Goal: Transaction & Acquisition: Purchase product/service

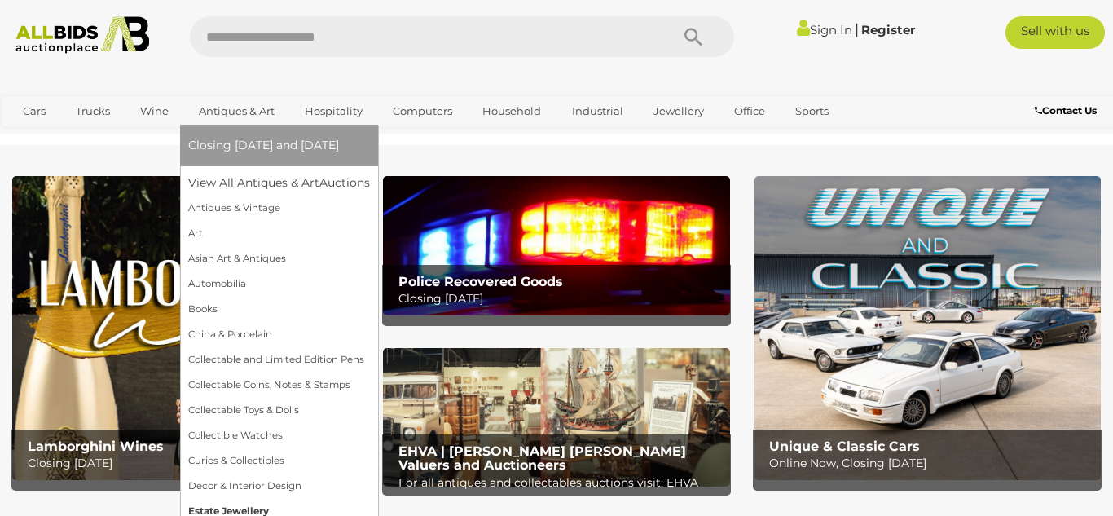
click at [240, 508] on link "Estate Jewellery" at bounding box center [279, 511] width 182 height 25
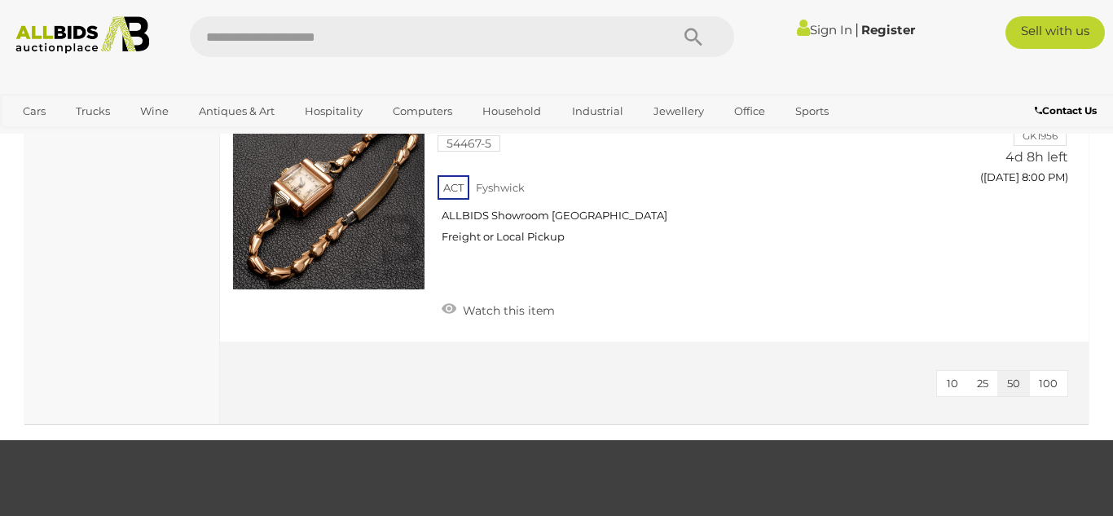
scroll to position [3330, 0]
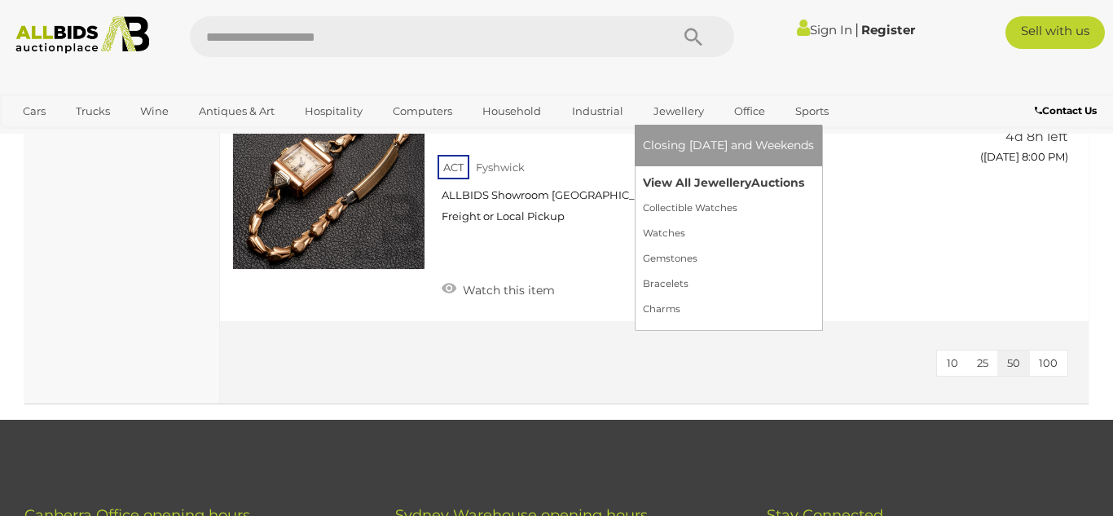
click at [662, 177] on link "View All Jewellery Auctions" at bounding box center [728, 182] width 171 height 25
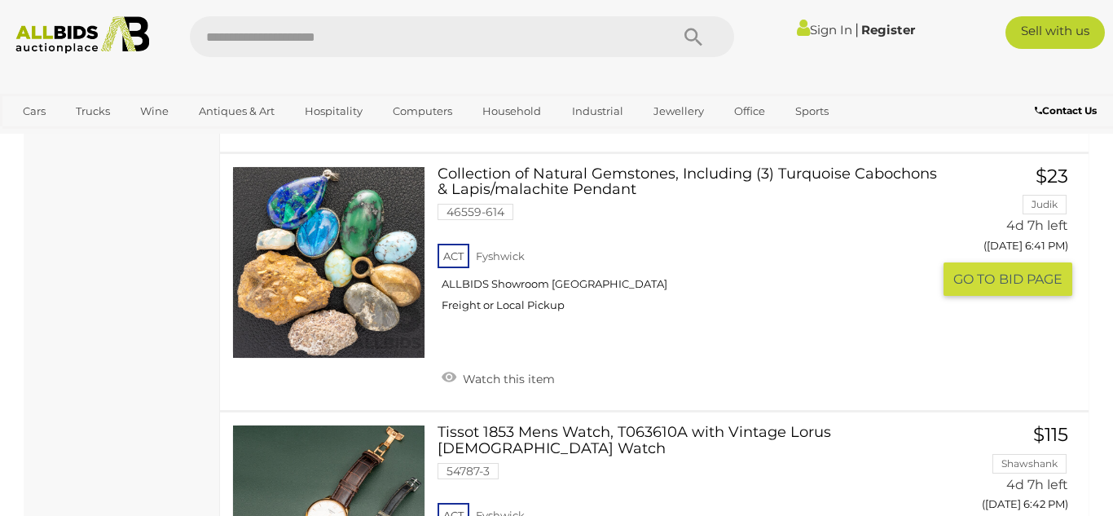
scroll to position [3891, 0]
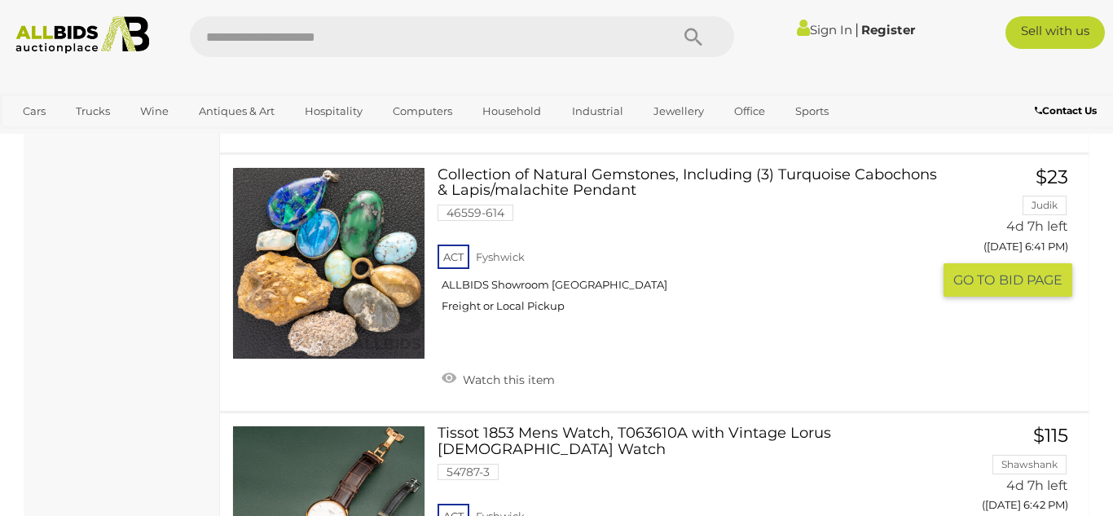
click at [683, 167] on link "Collection of Natural Gemstones, Including (3) Turquoise Cabochons & Lapis/mala…" at bounding box center [691, 246] width 482 height 159
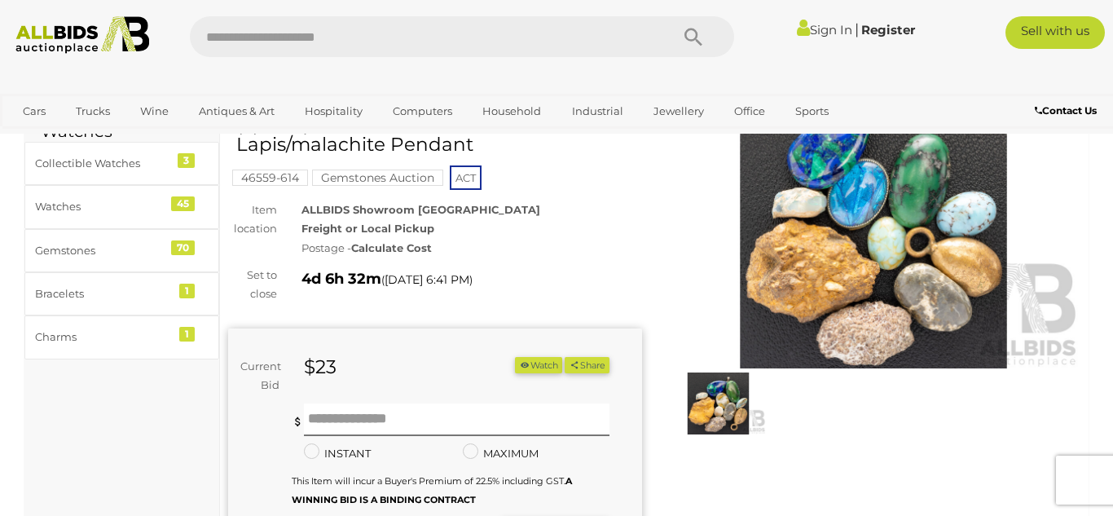
scroll to position [108, 0]
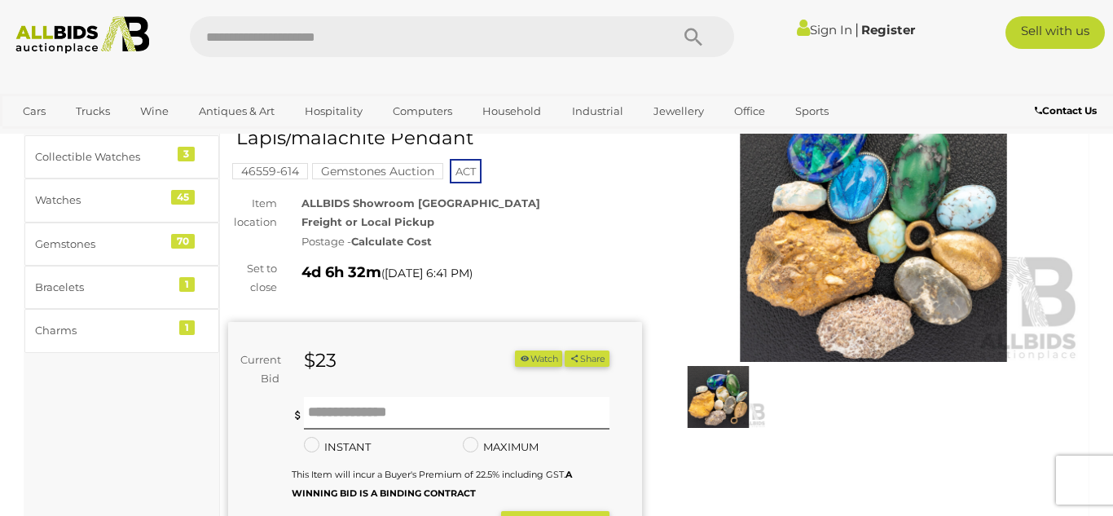
click at [869, 220] on img at bounding box center [874, 228] width 414 height 266
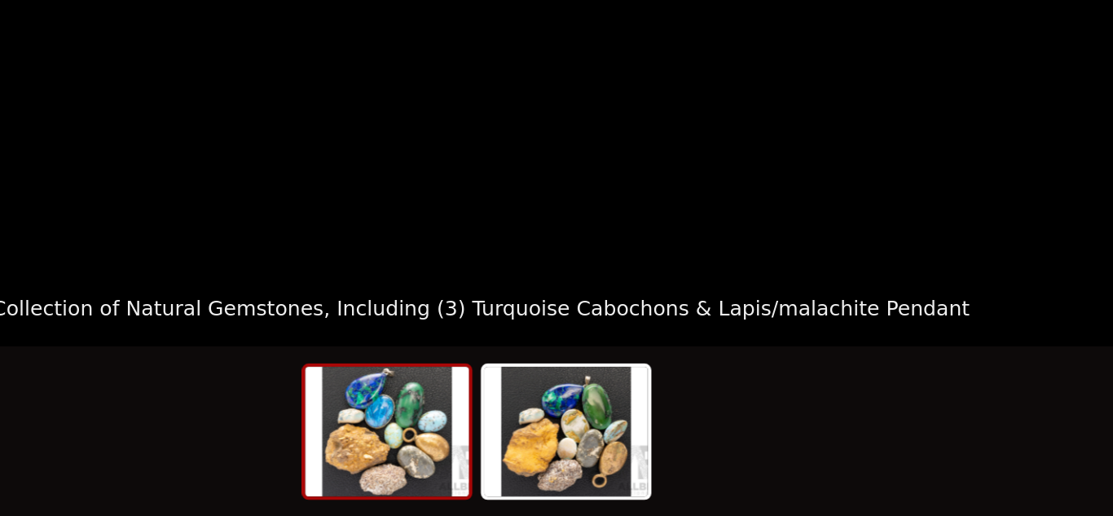
scroll to position [120, 0]
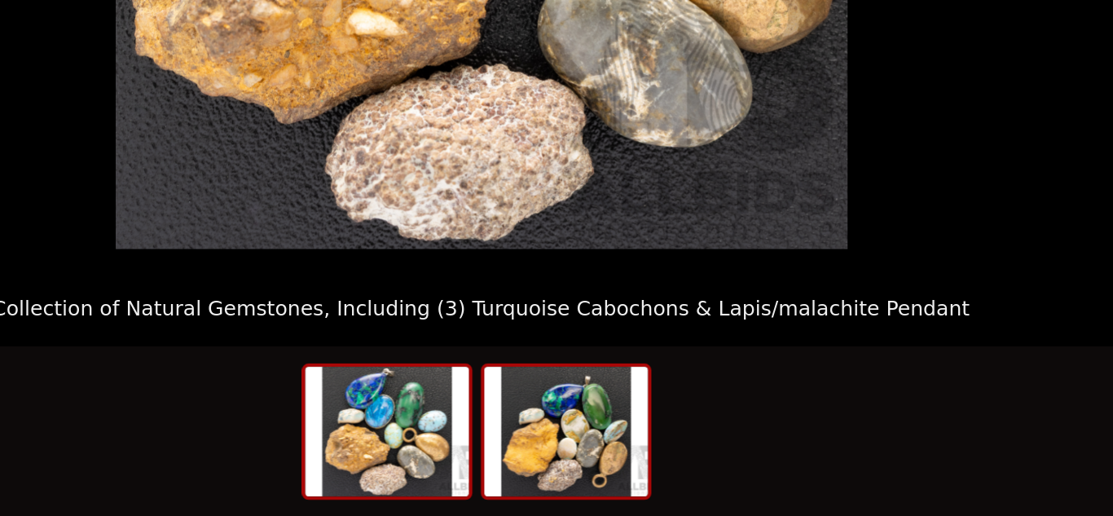
click at [599, 476] on img at bounding box center [597, 475] width 78 height 62
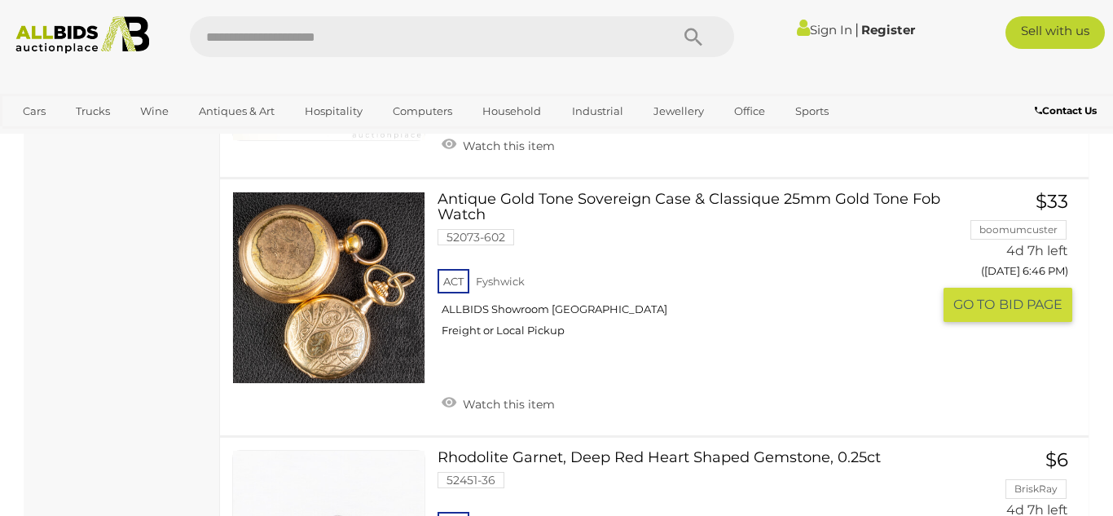
scroll to position [5375, 0]
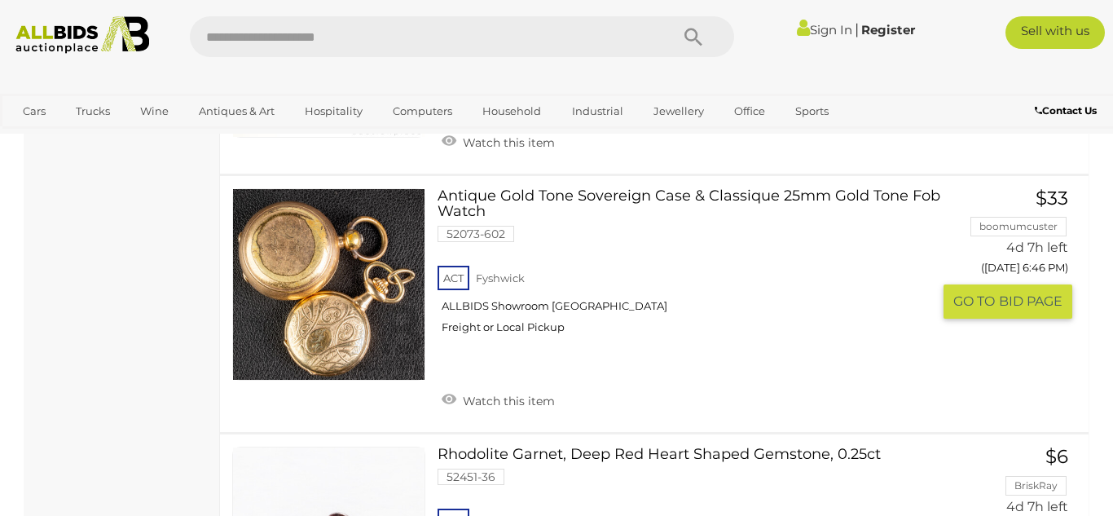
click at [600, 188] on link "Antique Gold Tone Sovereign Case & Classique 25mm Gold Tone Fob Watch 52073-602…" at bounding box center [691, 267] width 482 height 159
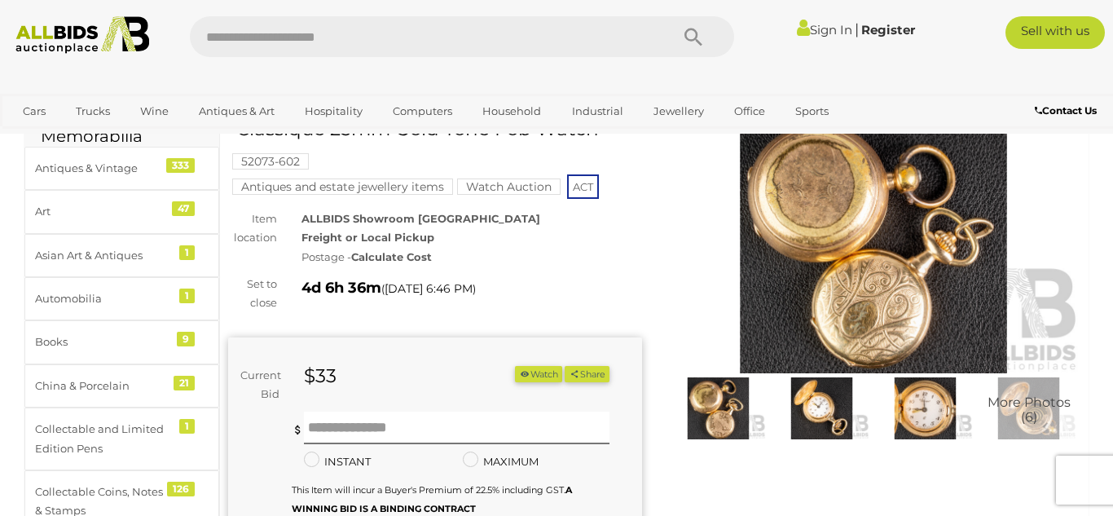
scroll to position [106, 0]
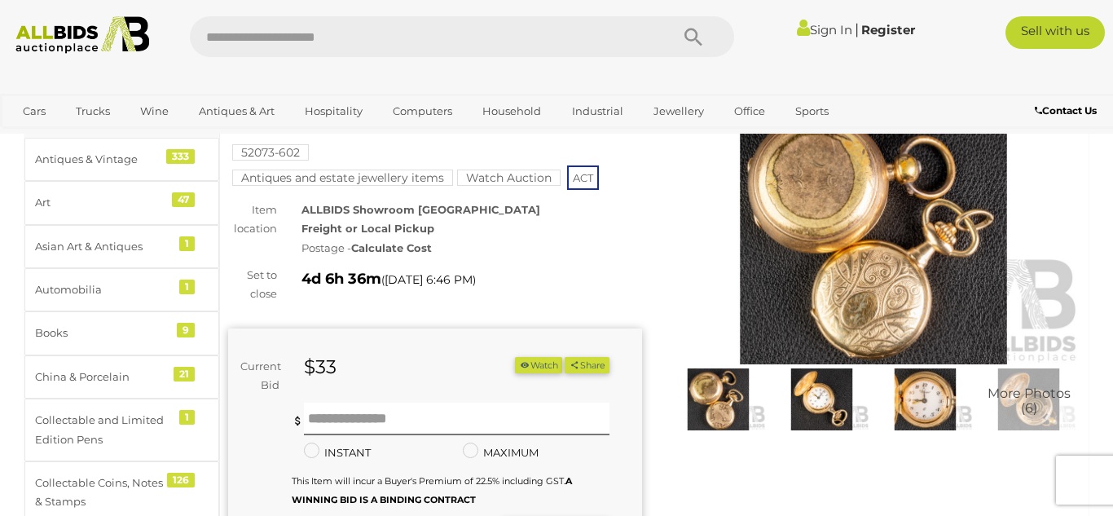
click at [829, 412] on img at bounding box center [821, 398] width 95 height 61
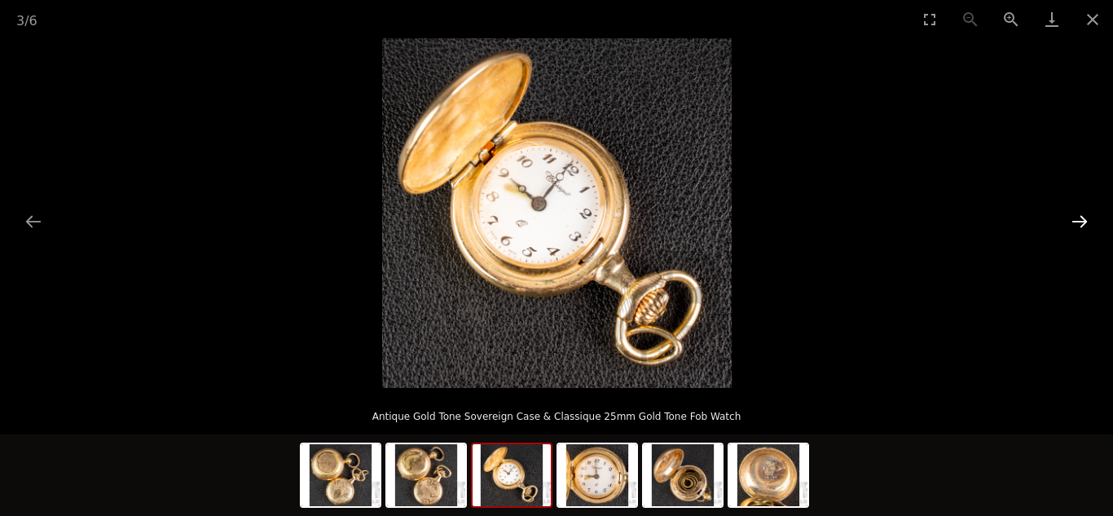
click at [1078, 222] on button "Next slide" at bounding box center [1080, 221] width 34 height 32
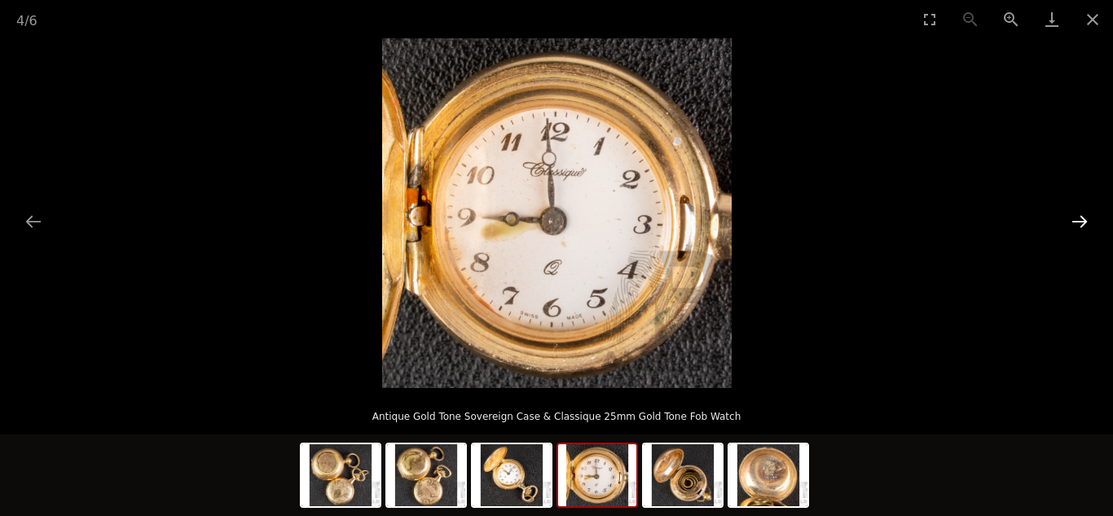
click at [1078, 222] on button "Next slide" at bounding box center [1080, 221] width 34 height 32
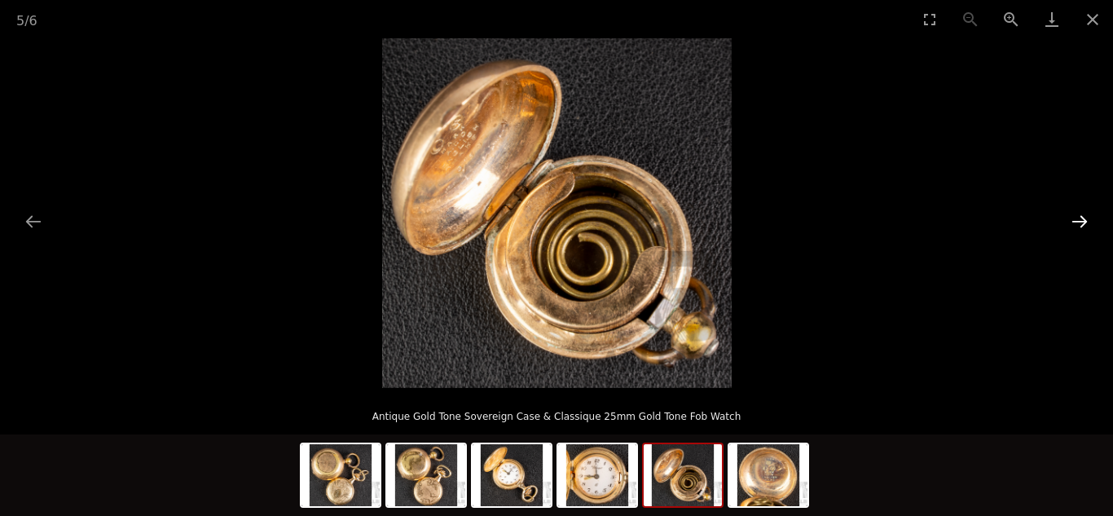
click at [1078, 222] on button "Next slide" at bounding box center [1080, 221] width 34 height 32
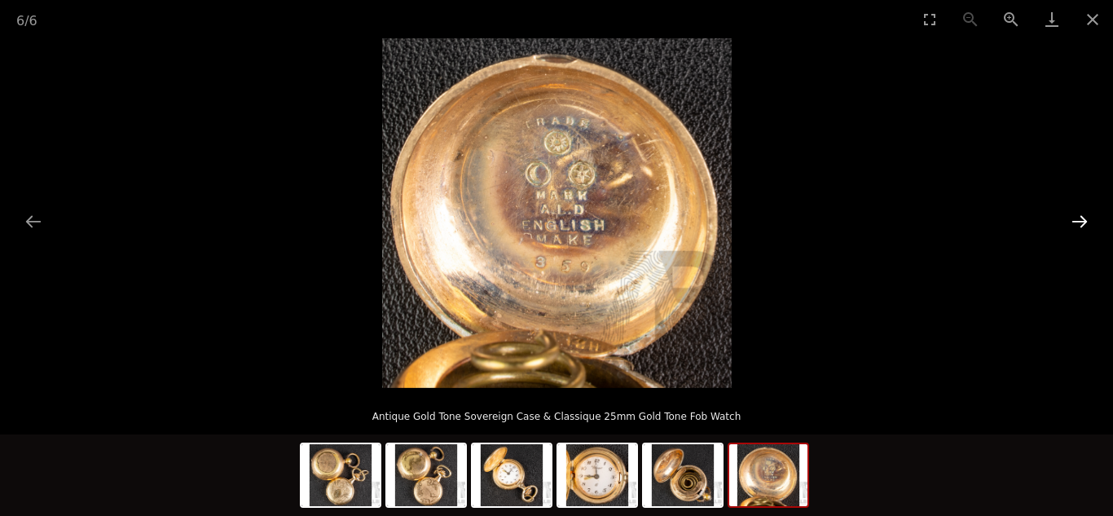
click at [1078, 222] on button "Next slide" at bounding box center [1080, 221] width 34 height 32
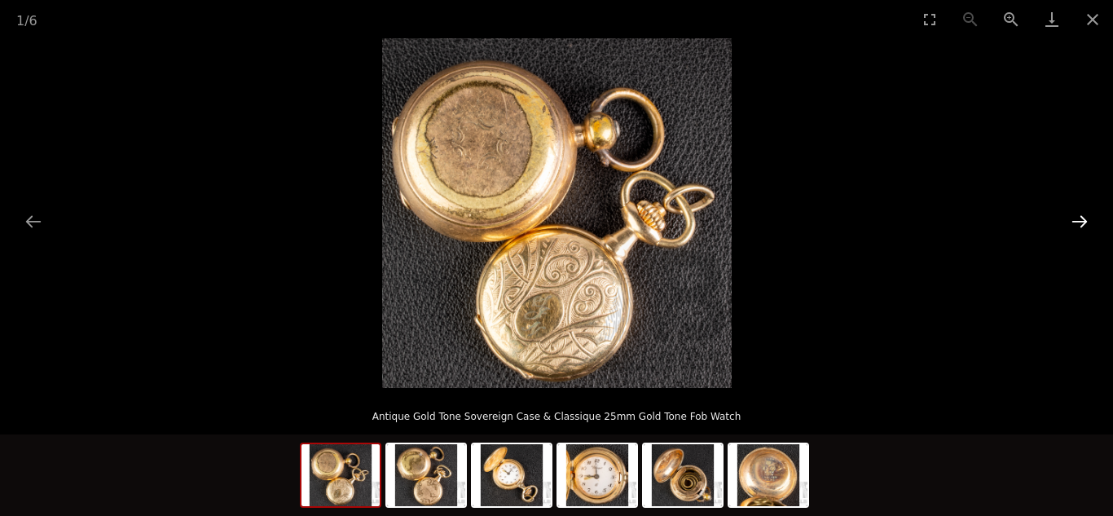
click at [1078, 222] on button "Next slide" at bounding box center [1080, 221] width 34 height 32
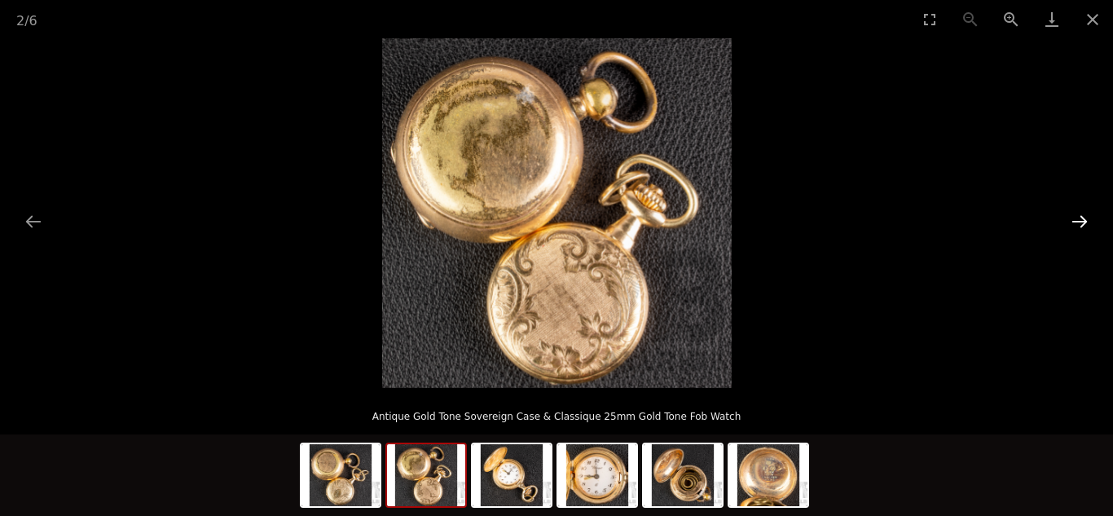
click at [1078, 222] on button "Next slide" at bounding box center [1080, 221] width 34 height 32
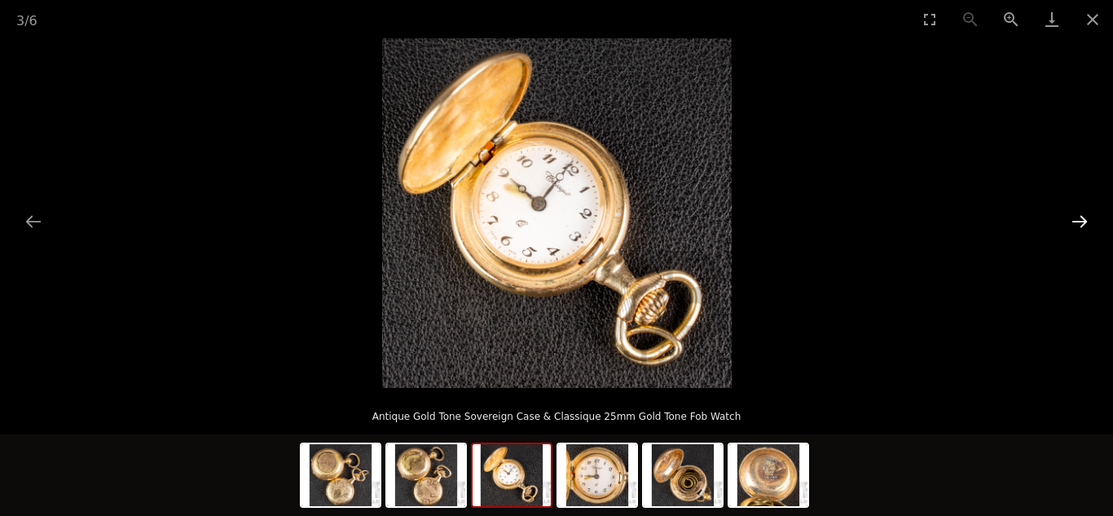
click at [1078, 222] on button "Next slide" at bounding box center [1080, 221] width 34 height 32
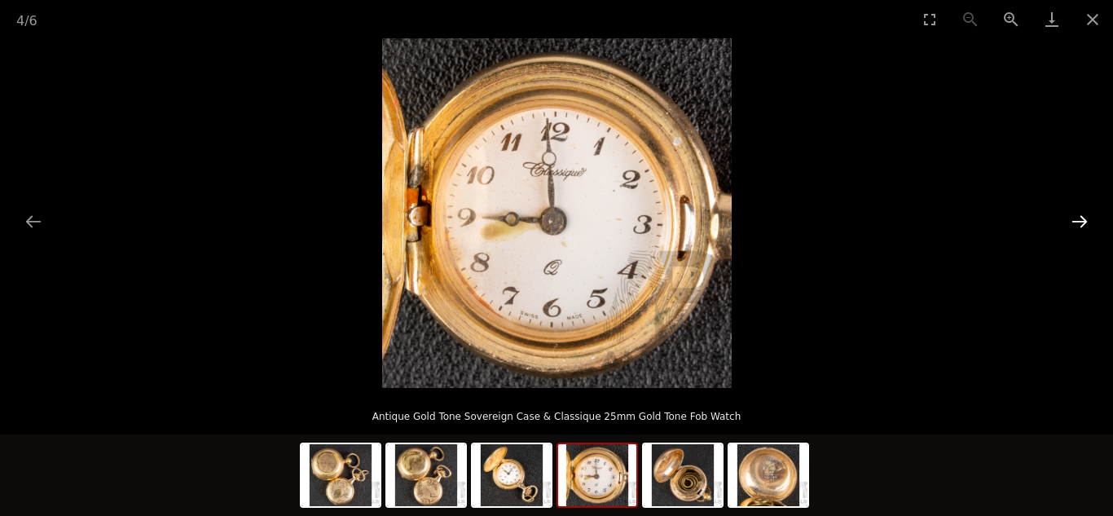
click at [1078, 222] on button "Next slide" at bounding box center [1080, 221] width 34 height 32
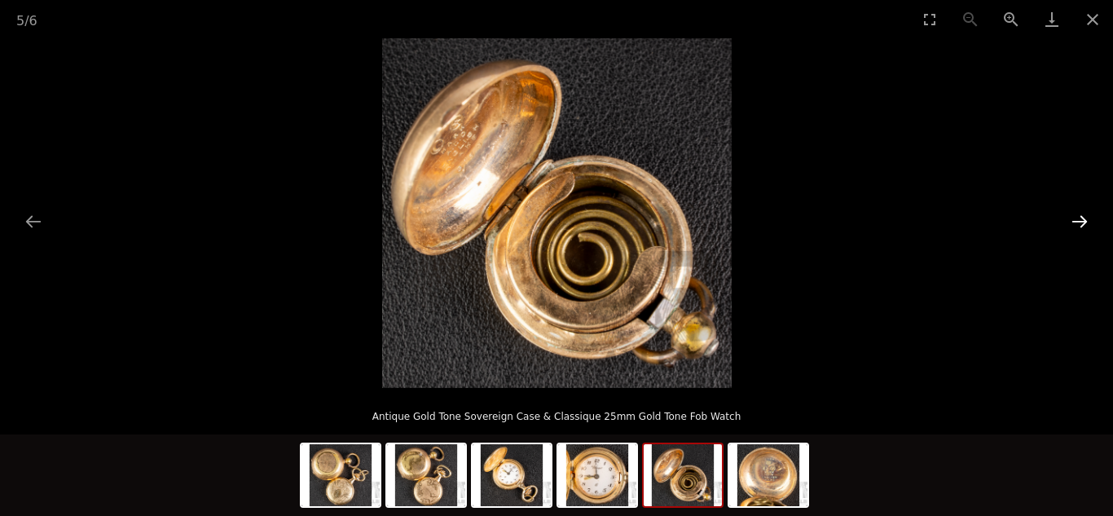
click at [1078, 222] on button "Next slide" at bounding box center [1080, 221] width 34 height 32
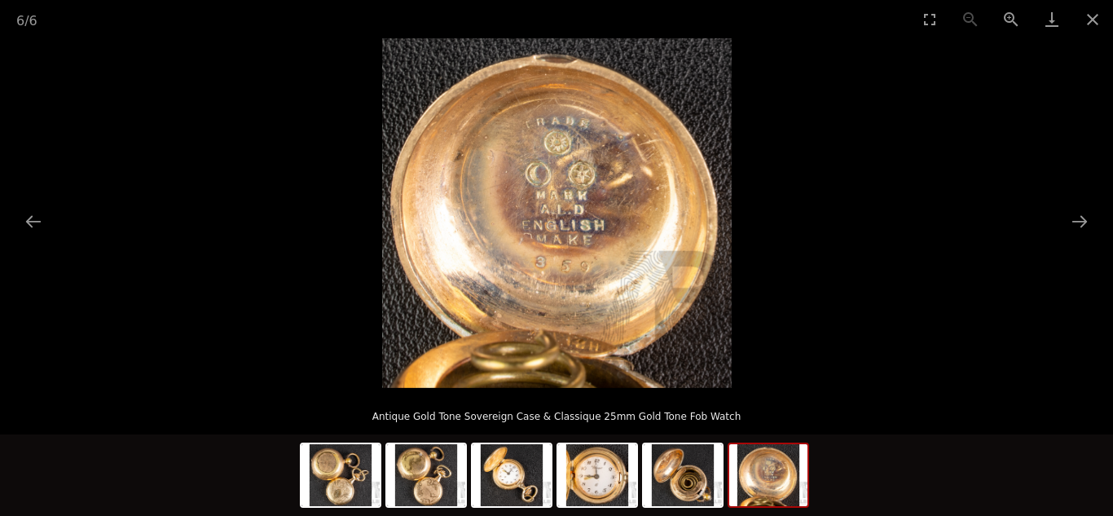
click at [570, 195] on img at bounding box center [557, 213] width 350 height 350
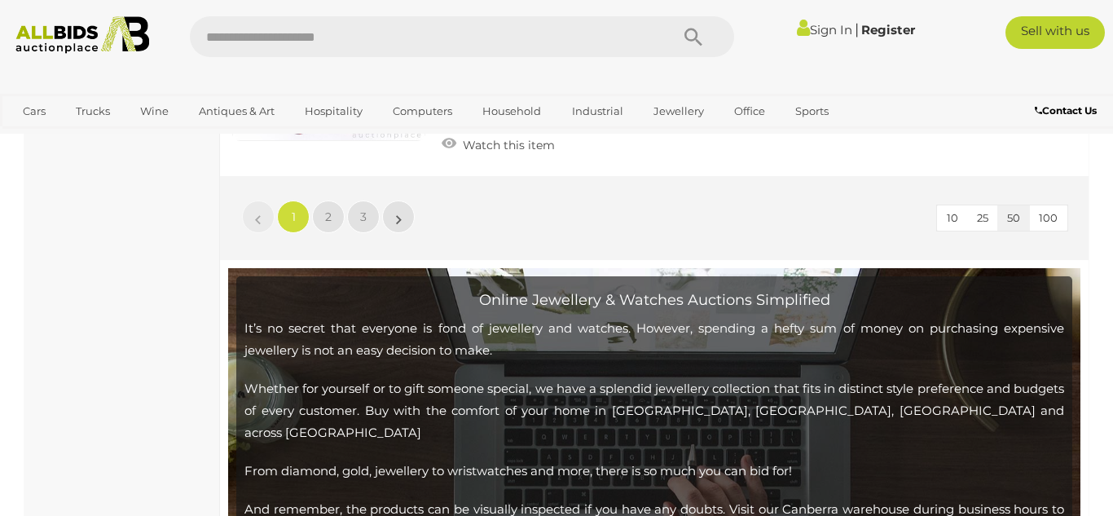
scroll to position [12844, 0]
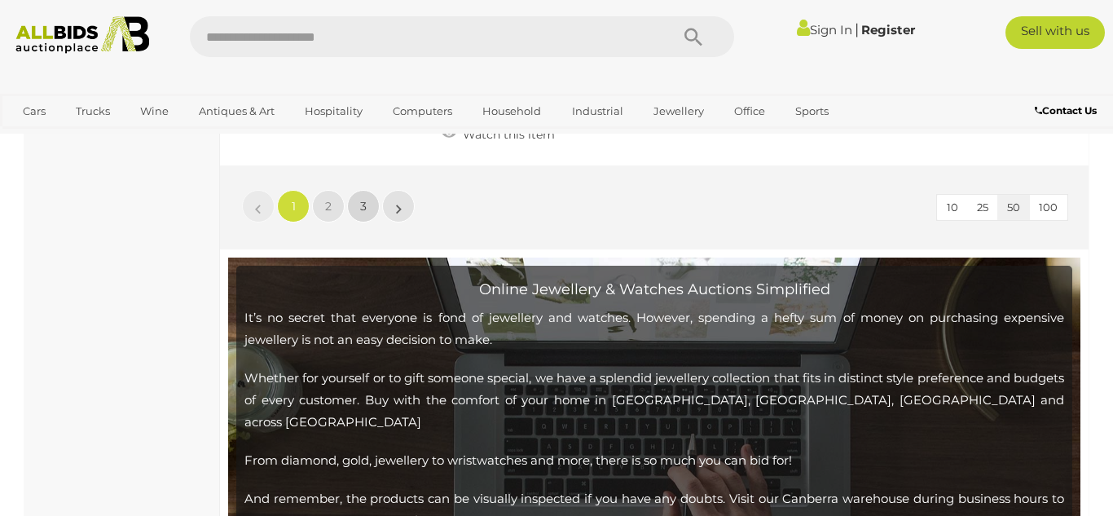
click at [357, 190] on link "3" at bounding box center [363, 206] width 33 height 33
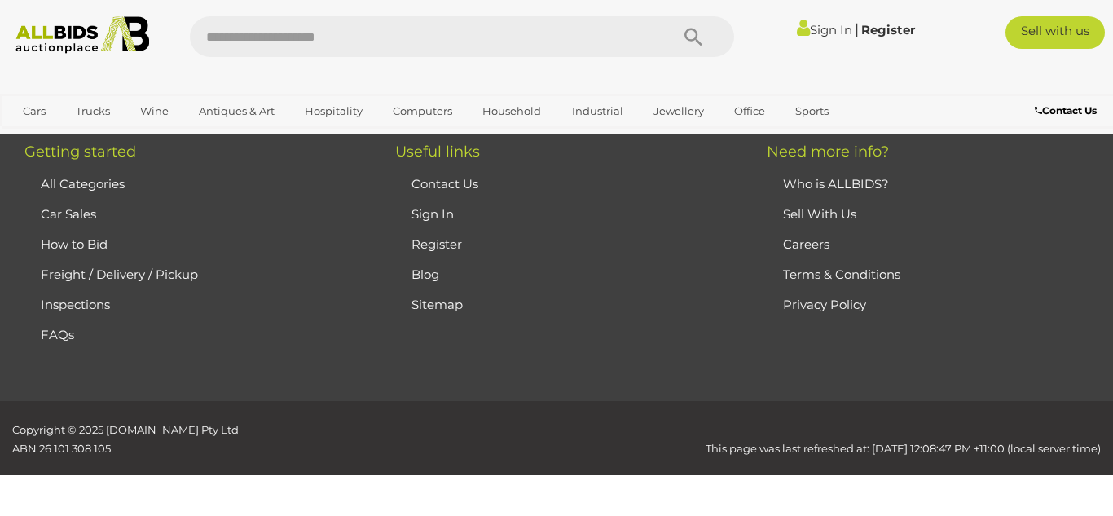
scroll to position [352, 0]
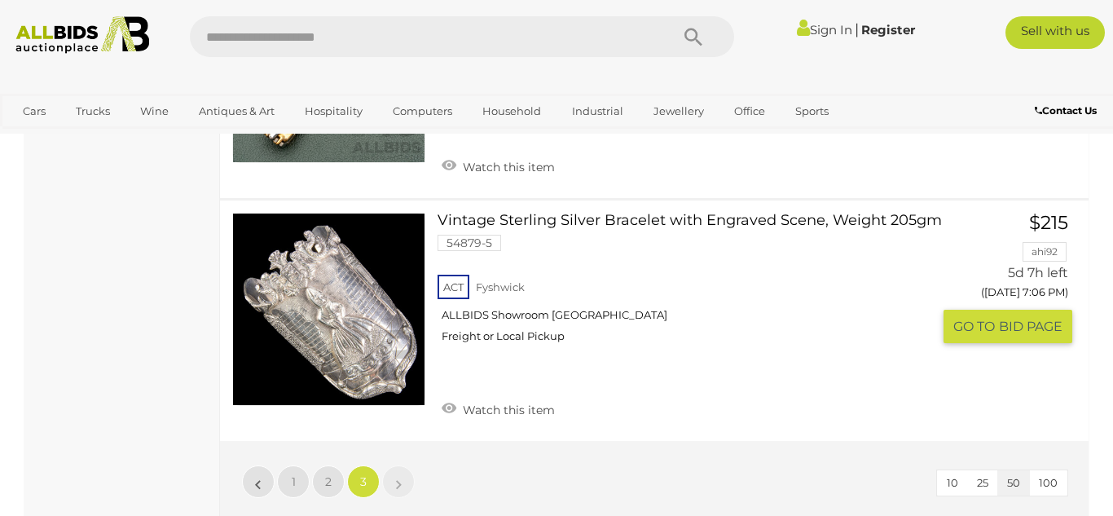
scroll to position [4174, 0]
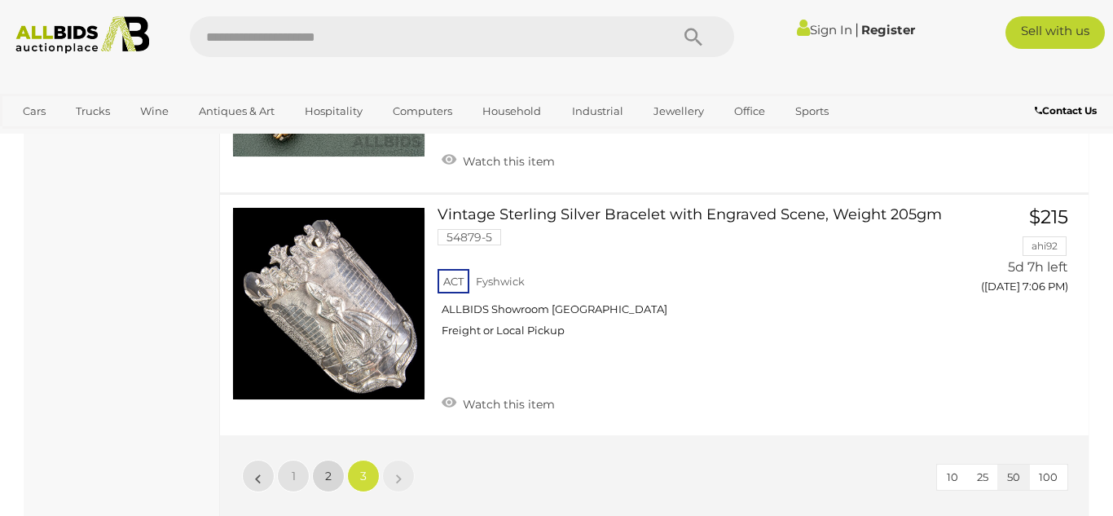
click at [330, 469] on span "2" at bounding box center [328, 476] width 7 height 15
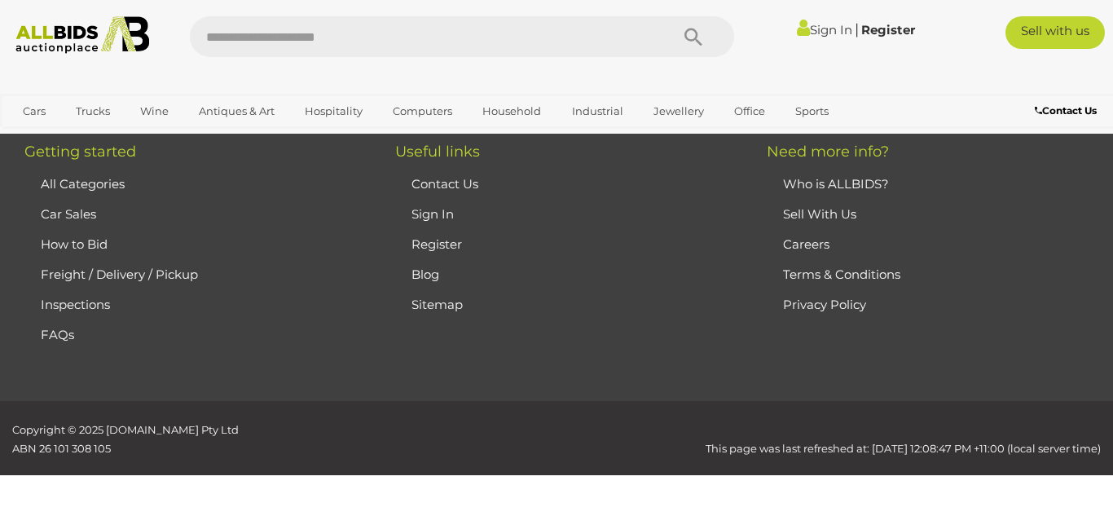
scroll to position [352, 0]
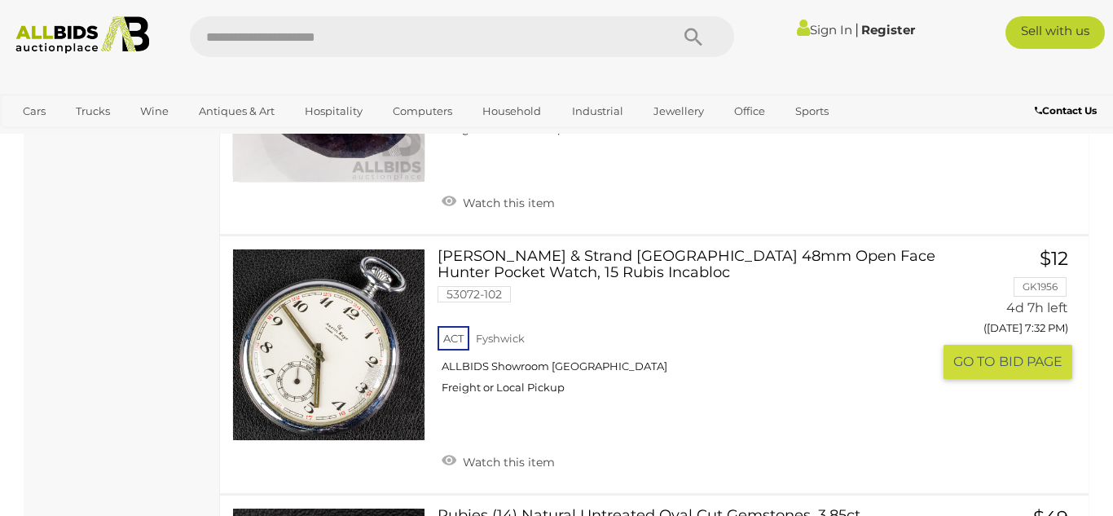
scroll to position [8485, 0]
